Goal: Find specific page/section

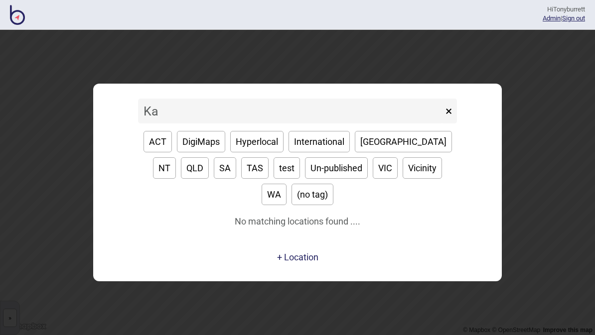
type input "K"
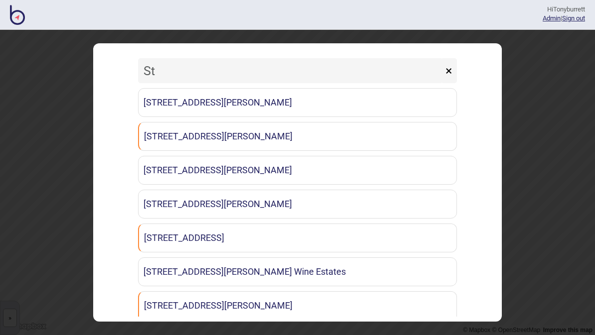
type input "S"
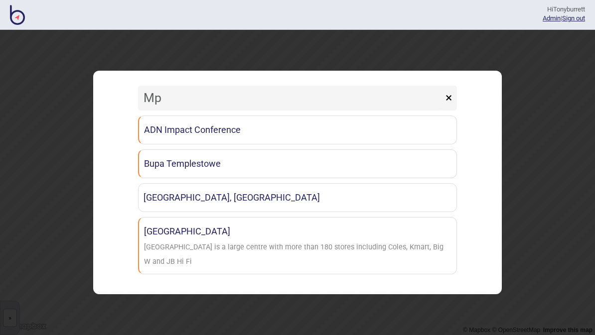
type input "M"
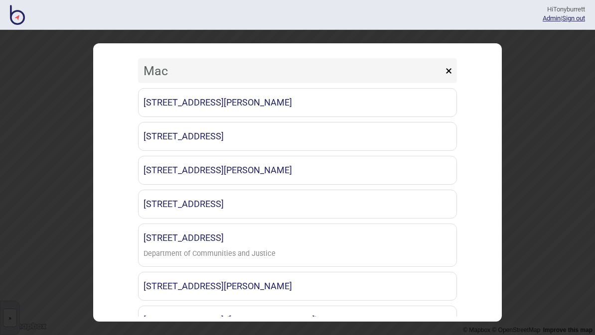
type input "Macq"
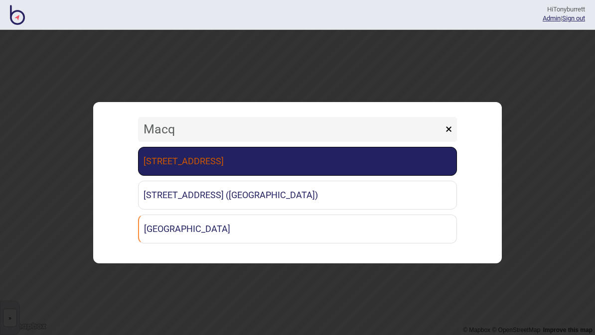
click at [235, 164] on link "[STREET_ADDRESS]" at bounding box center [297, 161] width 319 height 29
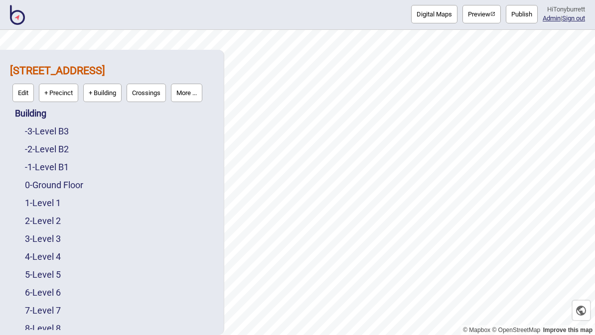
click at [521, 16] on button "Publish" at bounding box center [522, 14] width 32 height 18
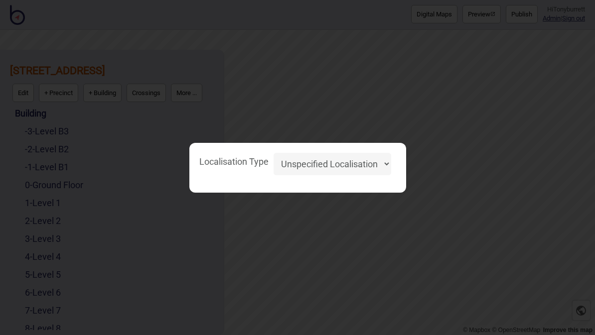
click at [483, 77] on div "Localisation Type Unspecified Localisation Beacons Hyperlocal None" at bounding box center [297, 167] width 595 height 335
